Goal: Task Accomplishment & Management: Manage account settings

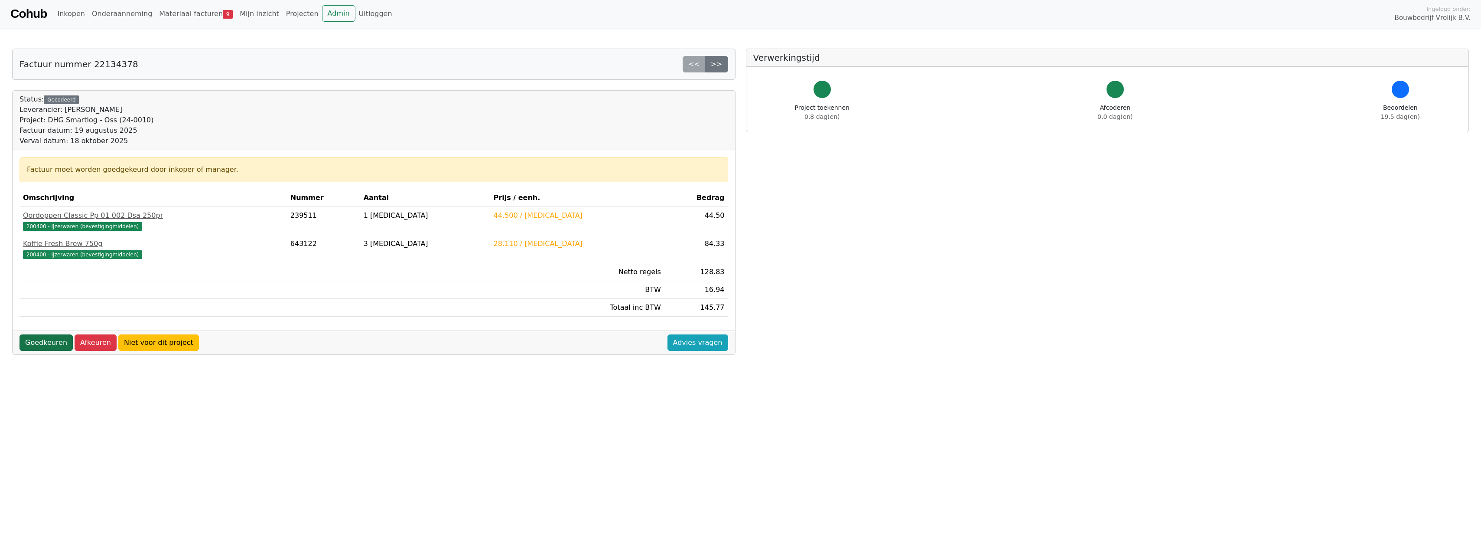
click at [49, 347] on link "Goedkeuren" at bounding box center [46, 342] width 53 height 16
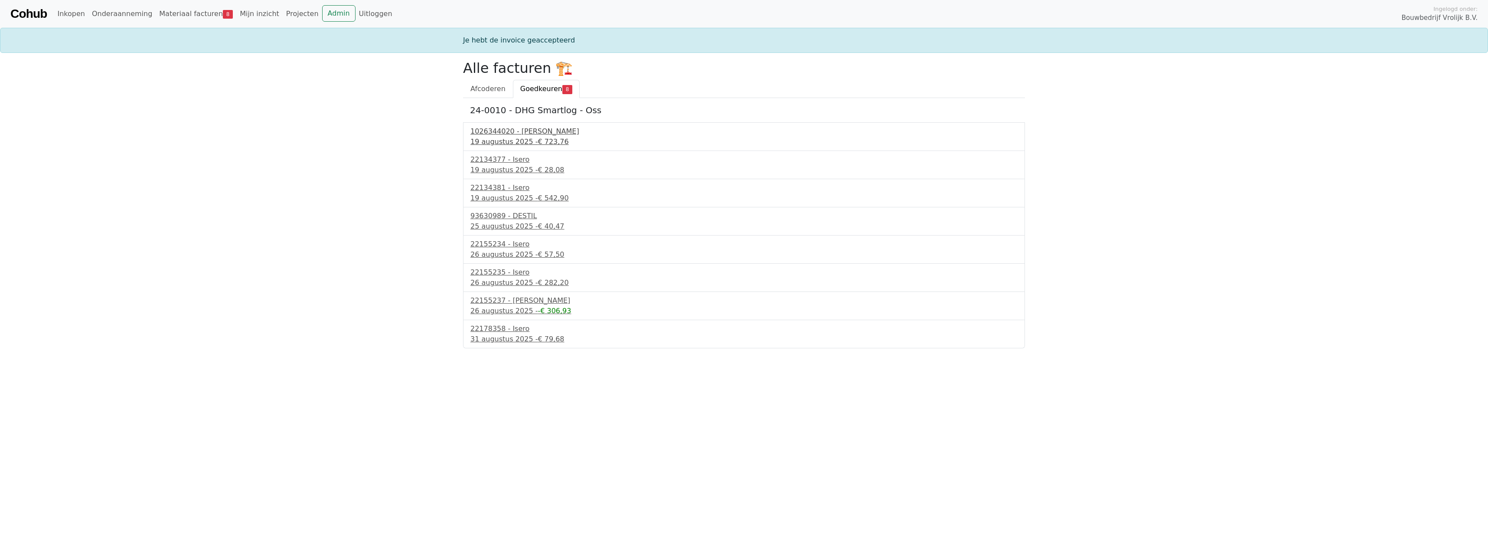
click at [535, 137] on div "19 augustus 2025 - € 723,76" at bounding box center [743, 142] width 547 height 10
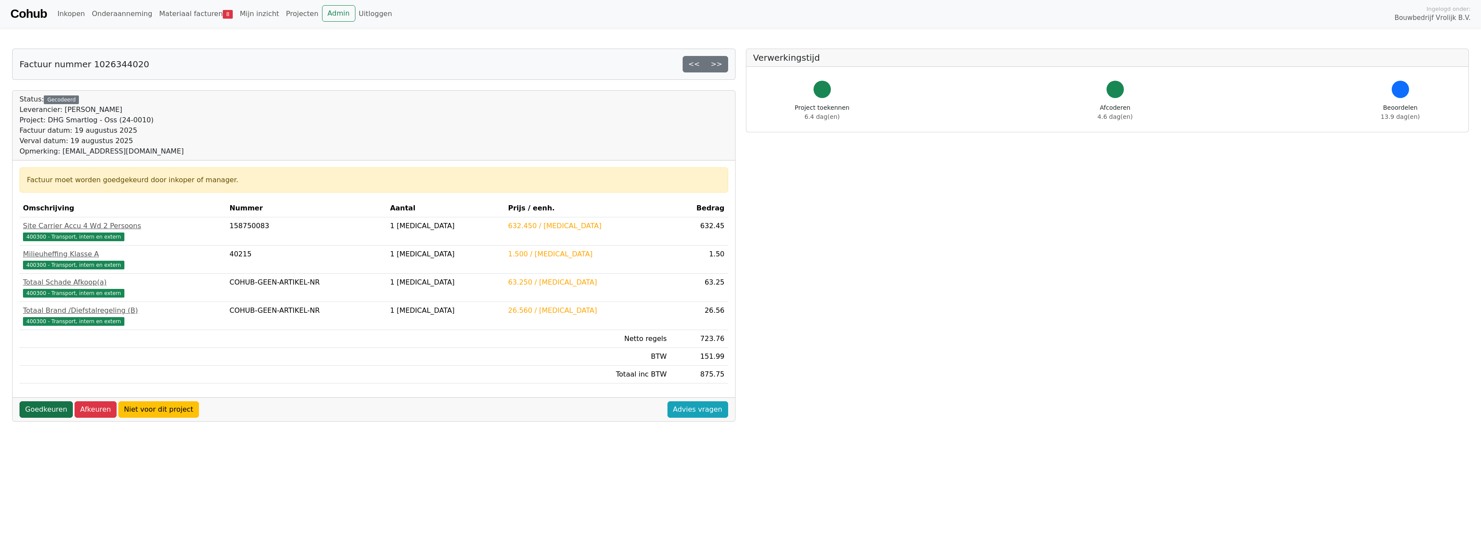
click at [40, 413] on link "Goedkeuren" at bounding box center [46, 409] width 53 height 16
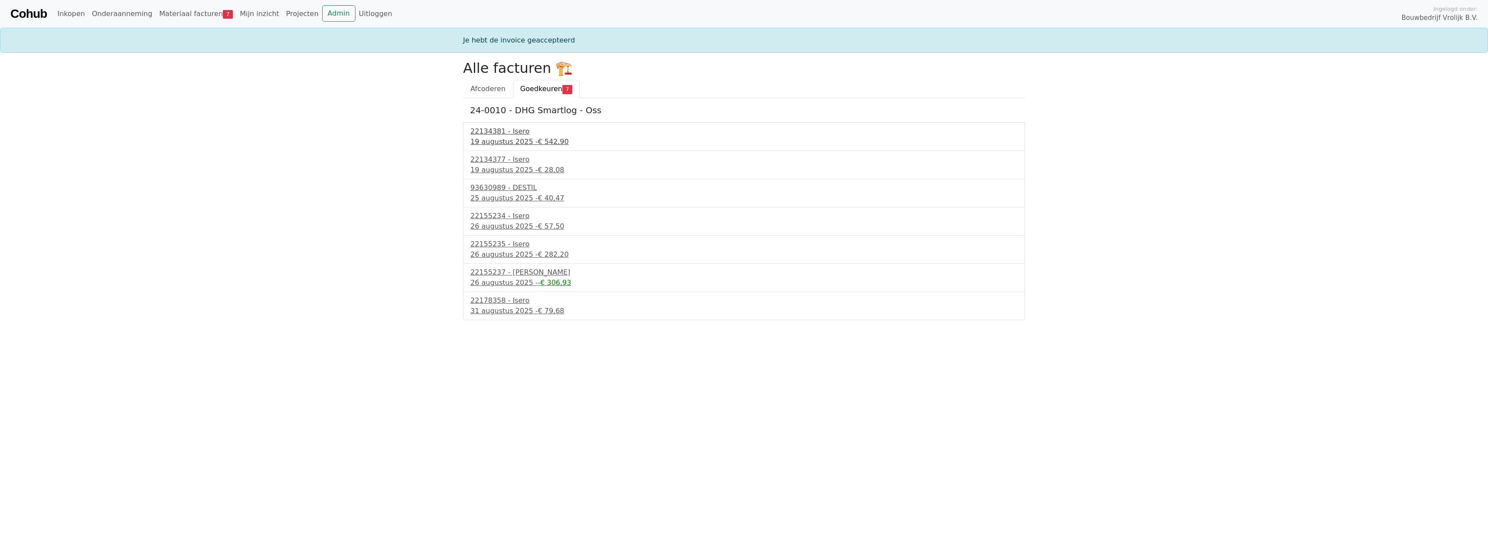
click at [508, 130] on div "22134381 - Isero" at bounding box center [743, 131] width 547 height 10
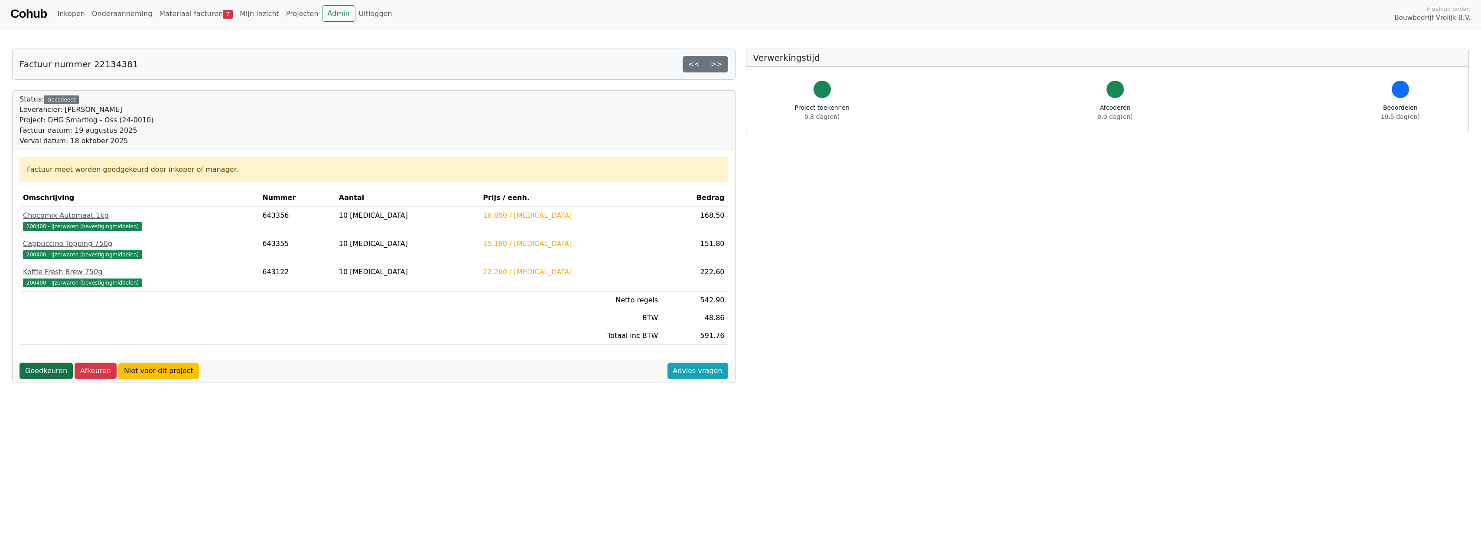
click at [36, 372] on link "Goedkeuren" at bounding box center [46, 370] width 53 height 16
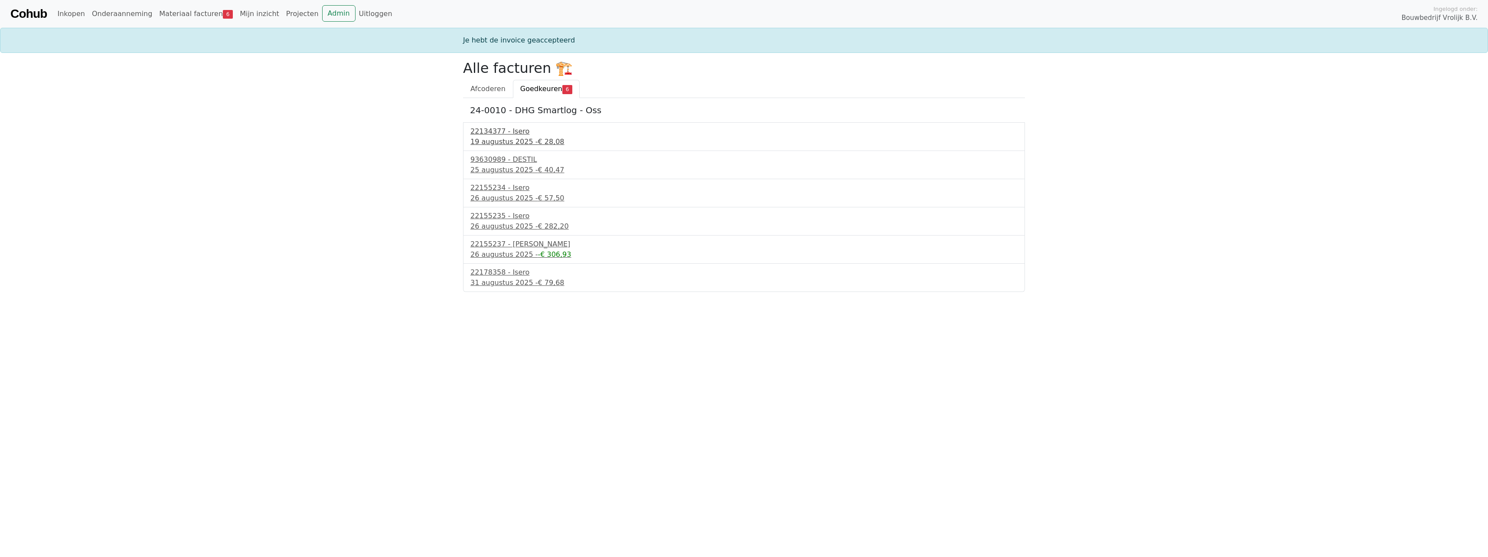
click at [492, 140] on div "19 augustus 2025 - € 28,08" at bounding box center [743, 142] width 547 height 10
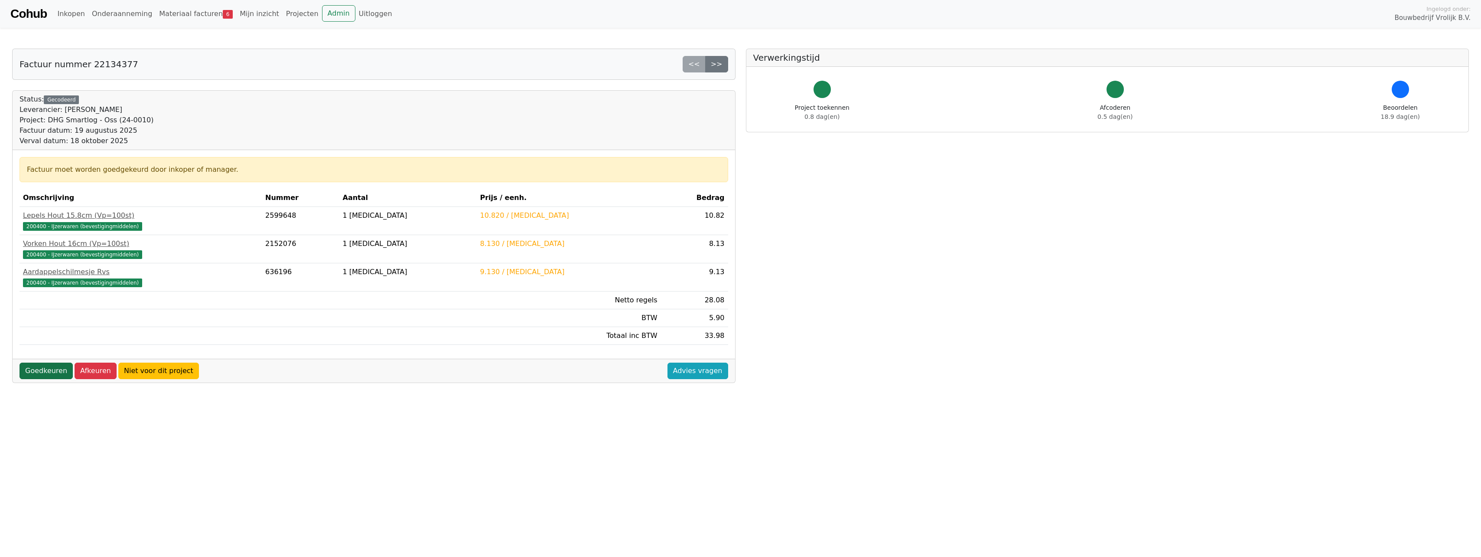
click at [54, 370] on link "Goedkeuren" at bounding box center [46, 370] width 53 height 16
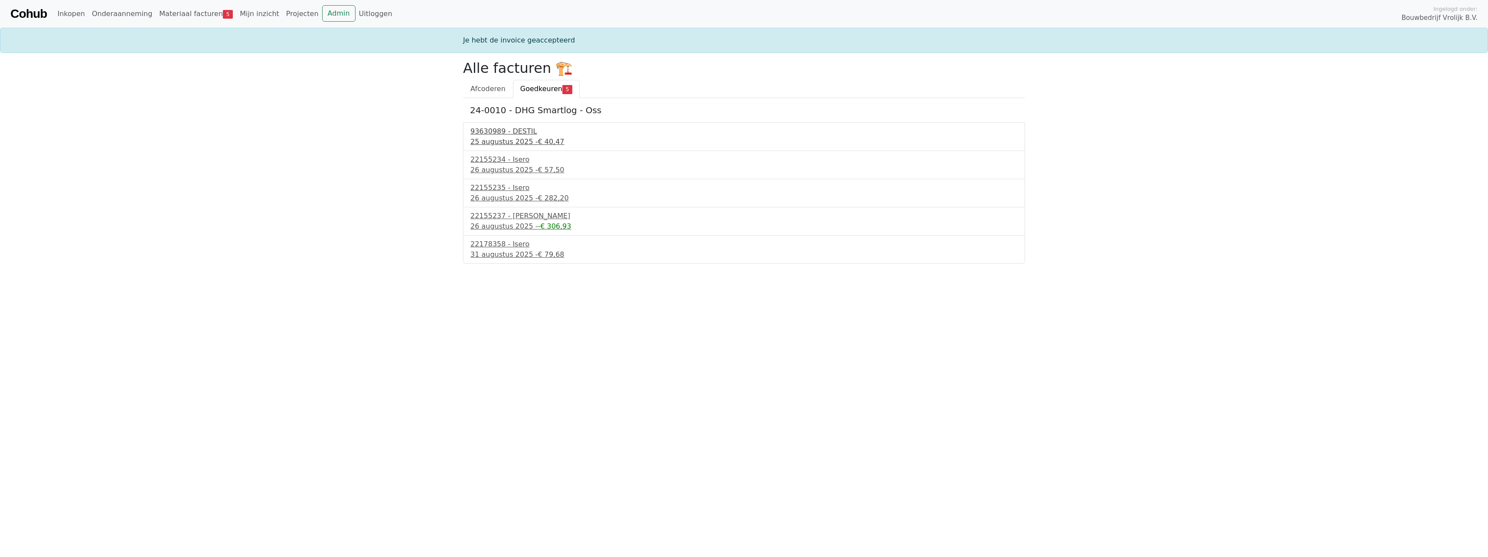
click at [516, 140] on div "25 augustus 2025 - € 40,47" at bounding box center [743, 142] width 547 height 10
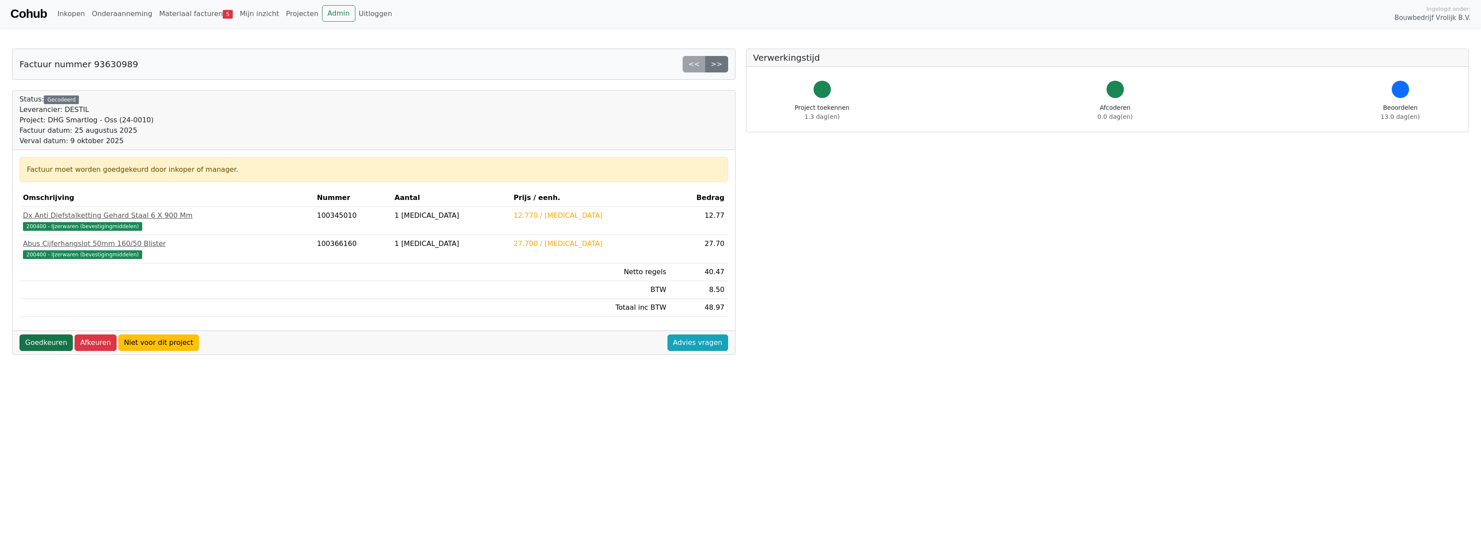
click at [47, 342] on link "Goedkeuren" at bounding box center [46, 342] width 53 height 16
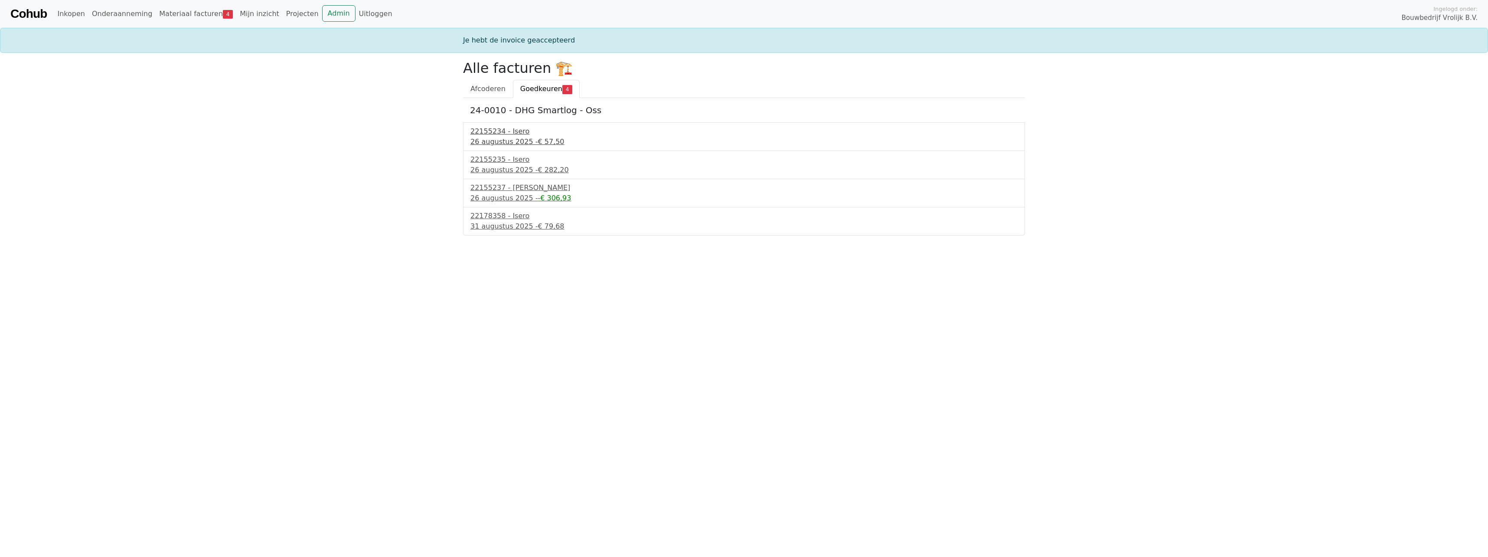
click at [506, 135] on div "22155234 - Isero" at bounding box center [743, 131] width 547 height 10
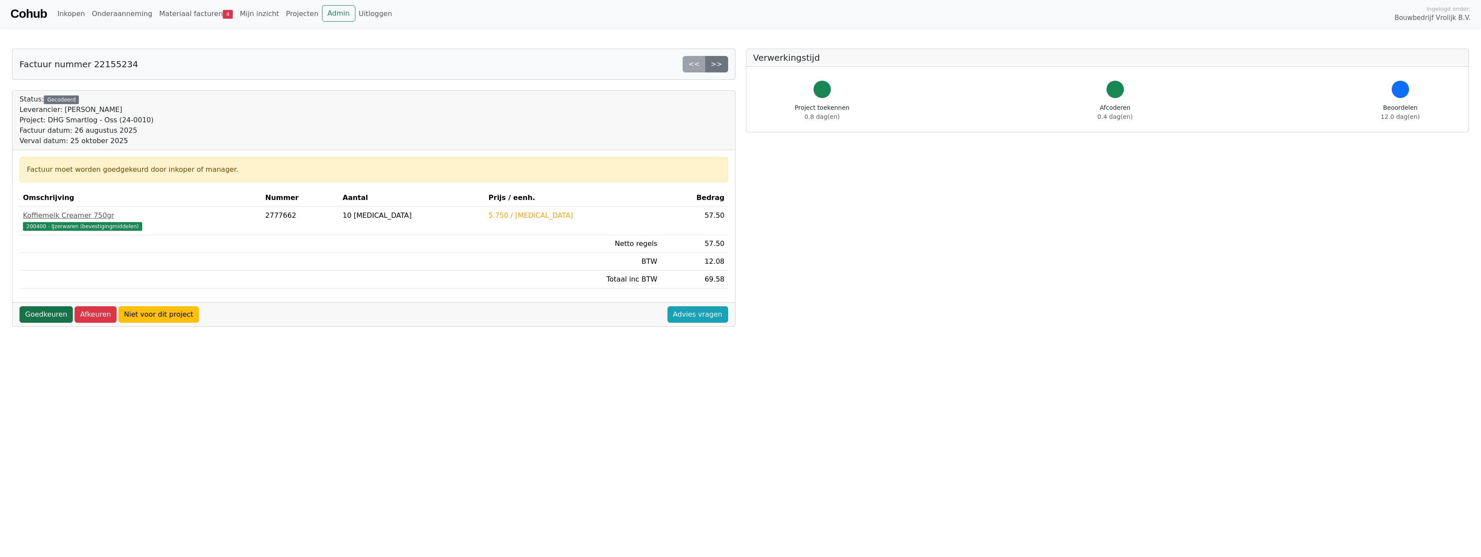
click at [46, 308] on link "Goedkeuren" at bounding box center [46, 314] width 53 height 16
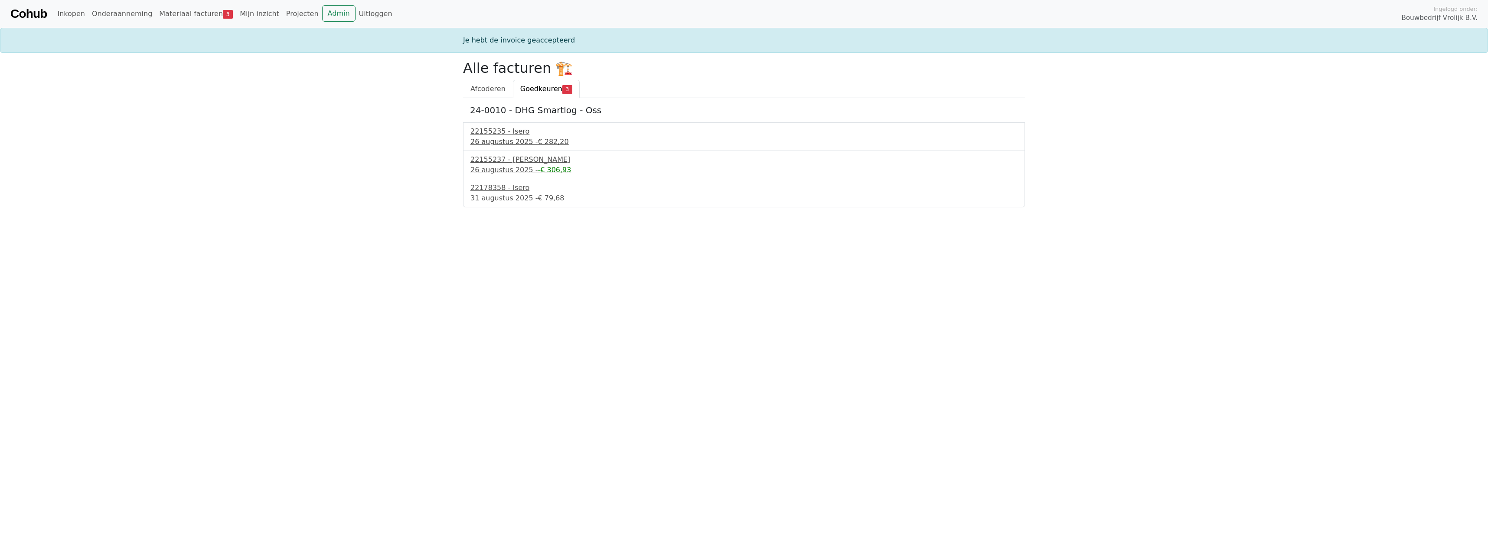
click at [511, 143] on div "26 augustus 2025 - € 282,20" at bounding box center [743, 142] width 547 height 10
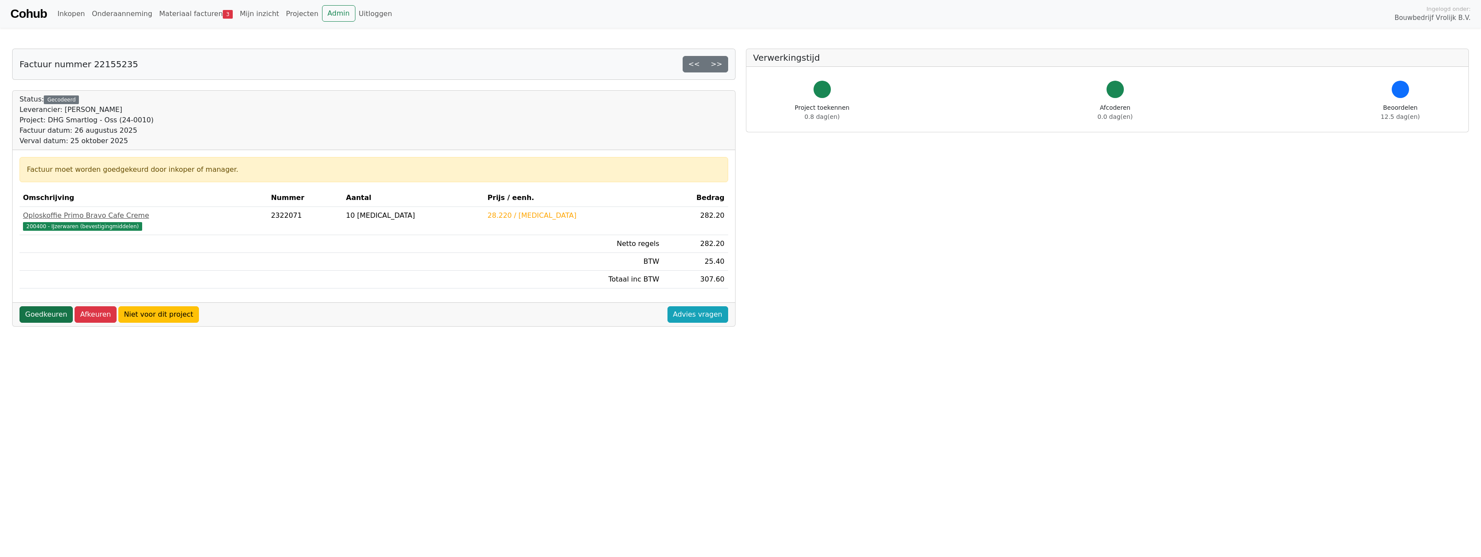
click at [53, 316] on link "Goedkeuren" at bounding box center [46, 314] width 53 height 16
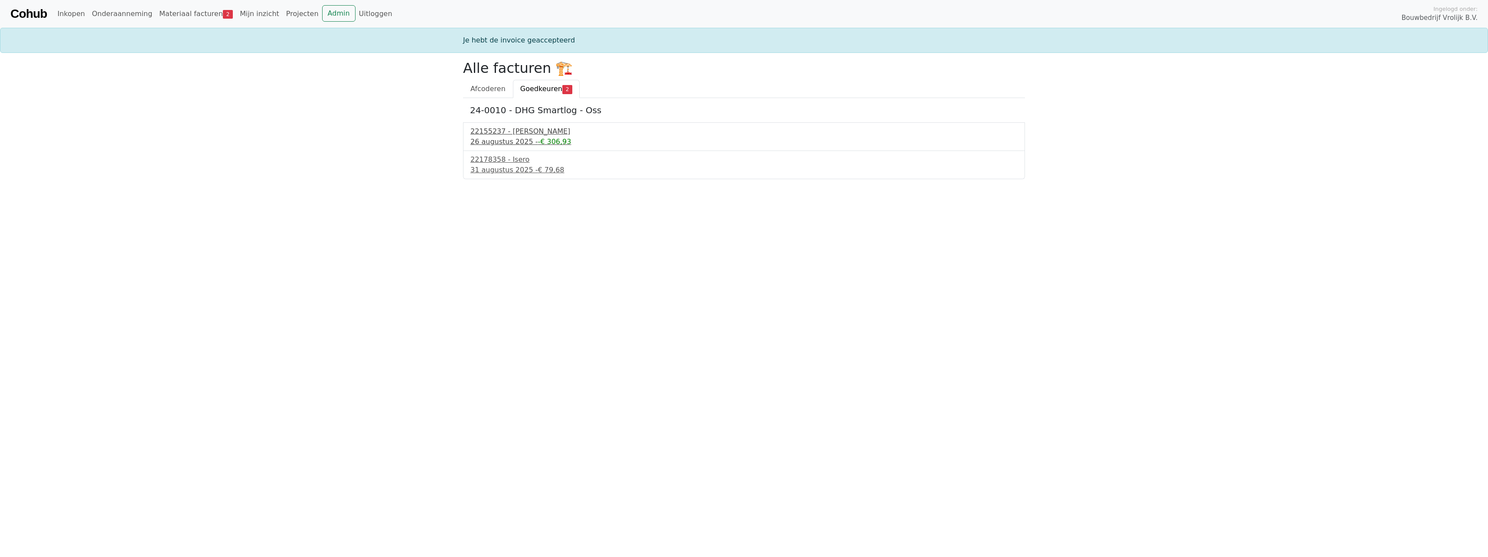
click at [506, 139] on div "26 augustus 2025 - -€ 306,93" at bounding box center [743, 142] width 547 height 10
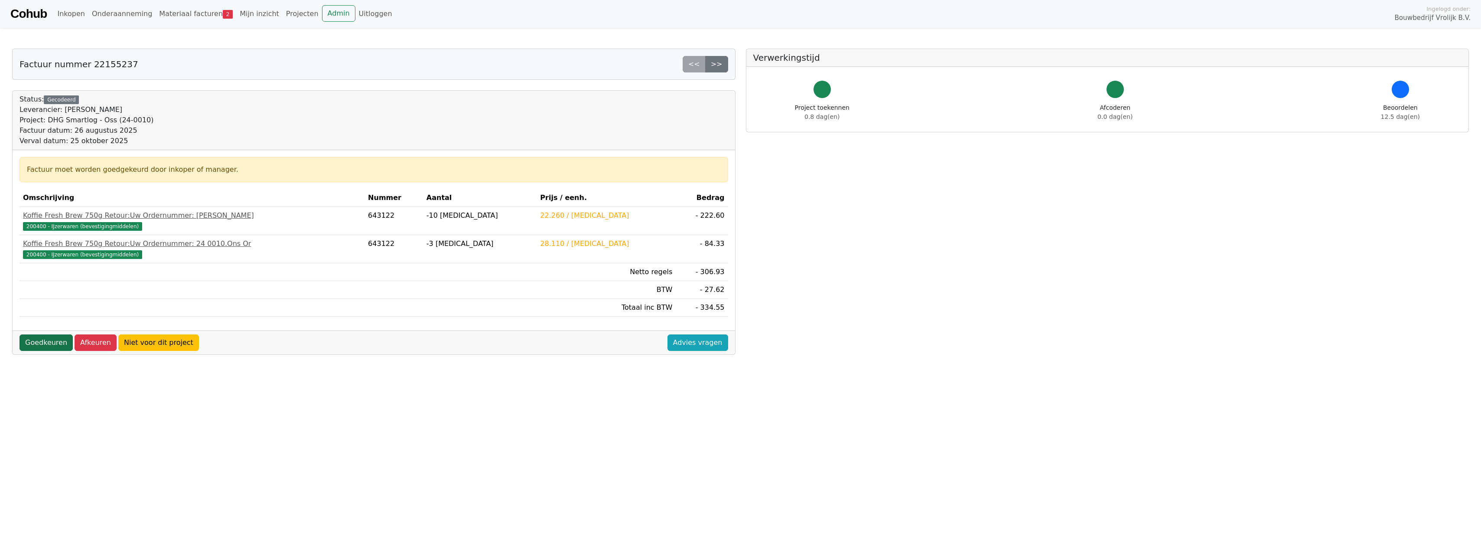
click at [43, 342] on link "Goedkeuren" at bounding box center [46, 342] width 53 height 16
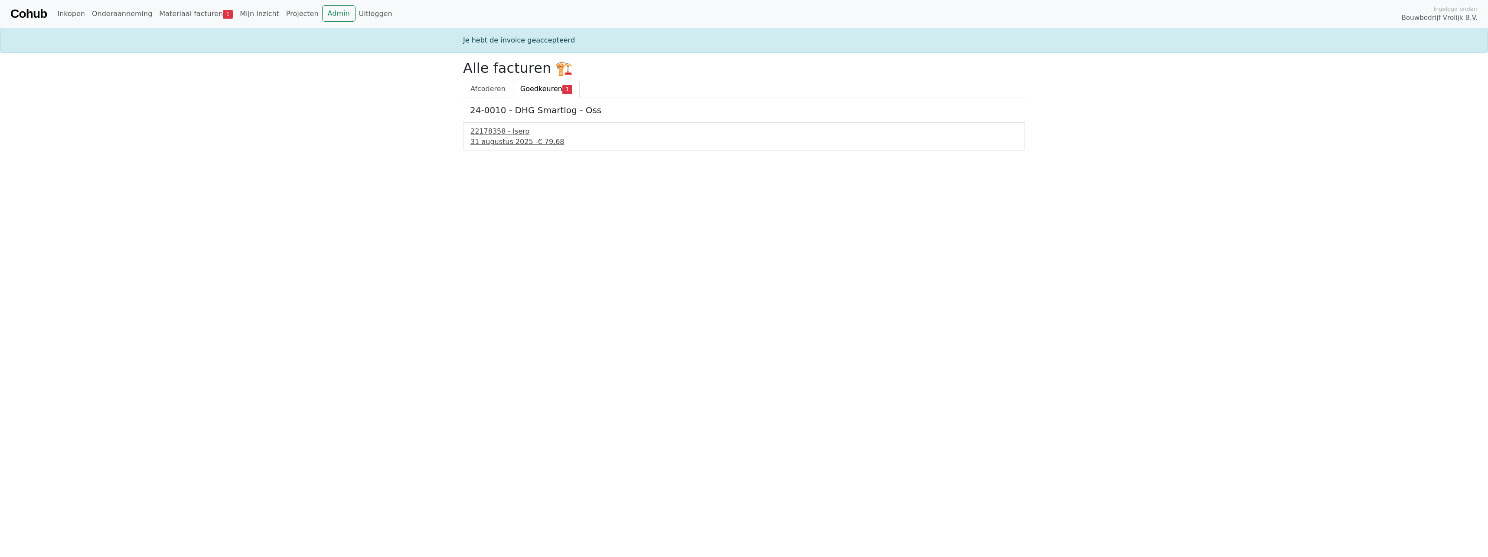
click at [503, 133] on div "22178358 - Isero" at bounding box center [743, 131] width 547 height 10
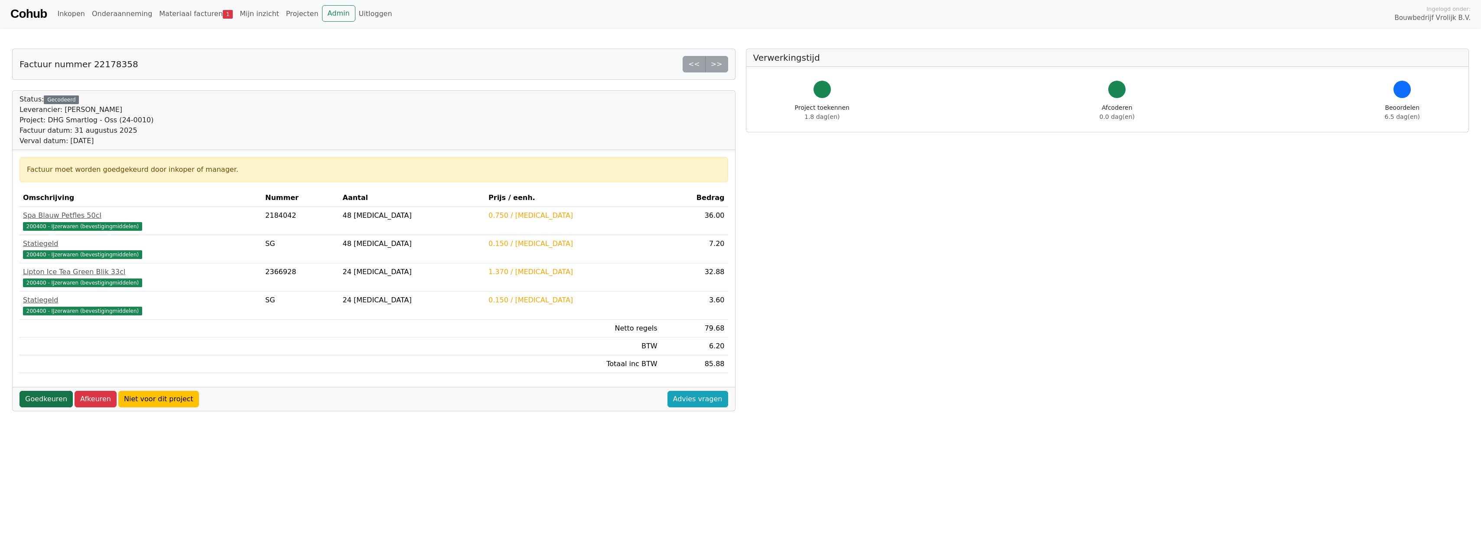
click at [36, 400] on link "Goedkeuren" at bounding box center [46, 399] width 53 height 16
